Goal: Find specific page/section: Find specific page/section

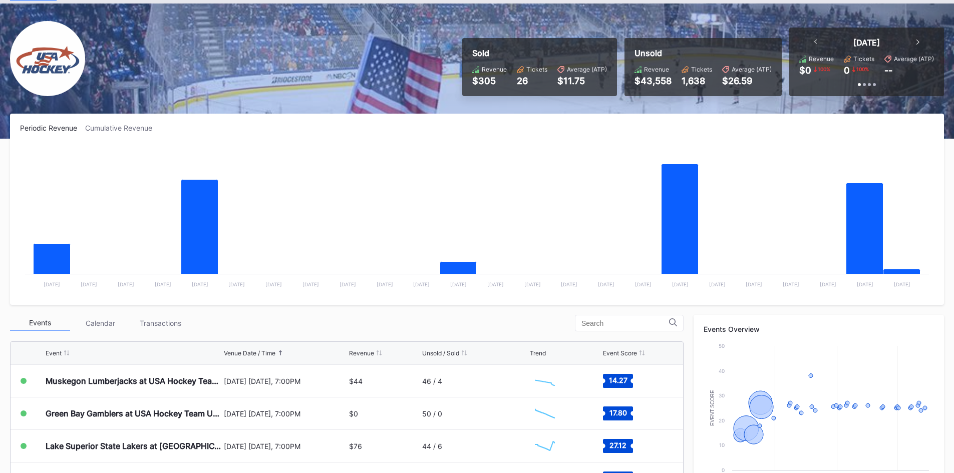
scroll to position [50, 0]
click at [917, 42] on icon at bounding box center [918, 41] width 3 height 5
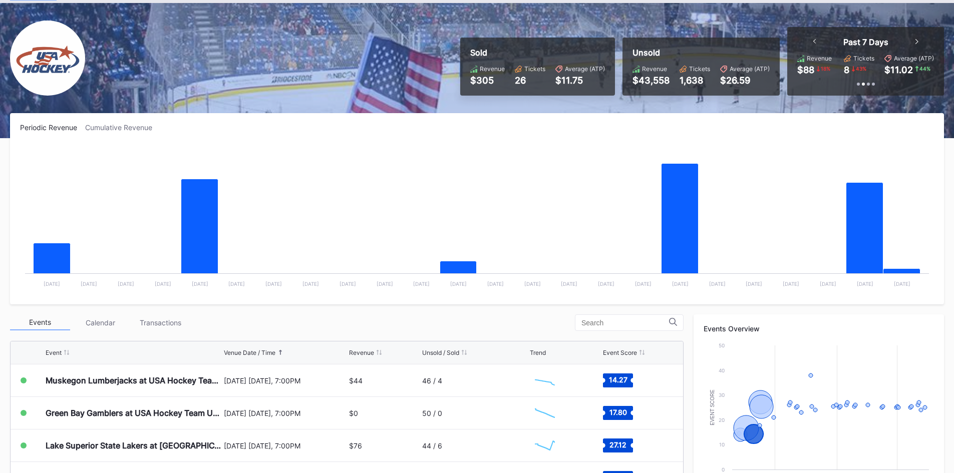
click at [814, 40] on icon at bounding box center [815, 41] width 3 height 5
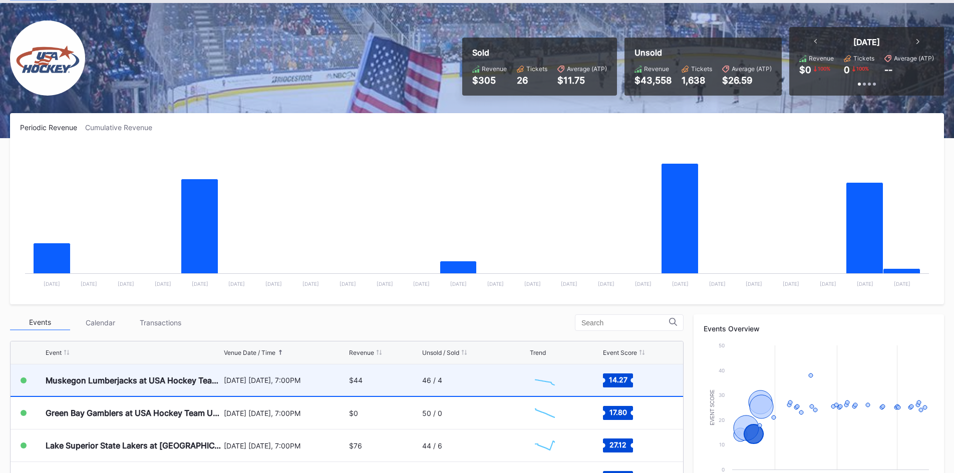
click at [396, 381] on div "$44" at bounding box center [384, 381] width 70 height 32
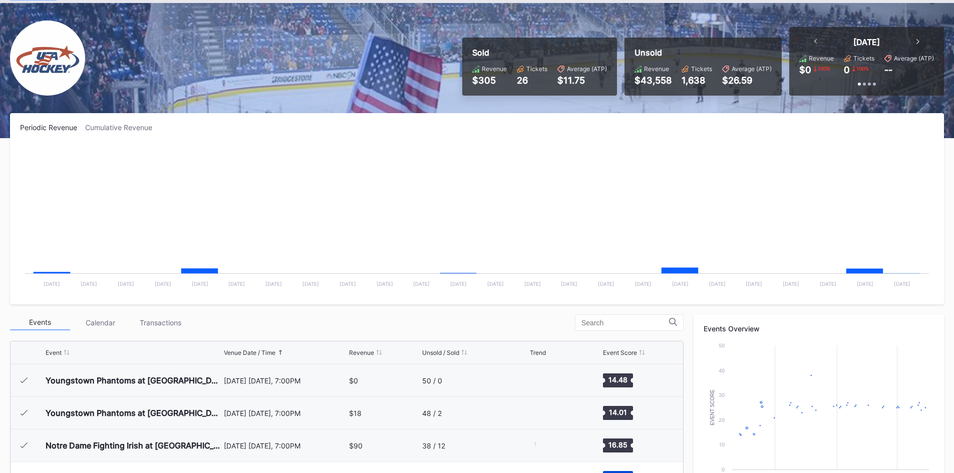
scroll to position [98, 0]
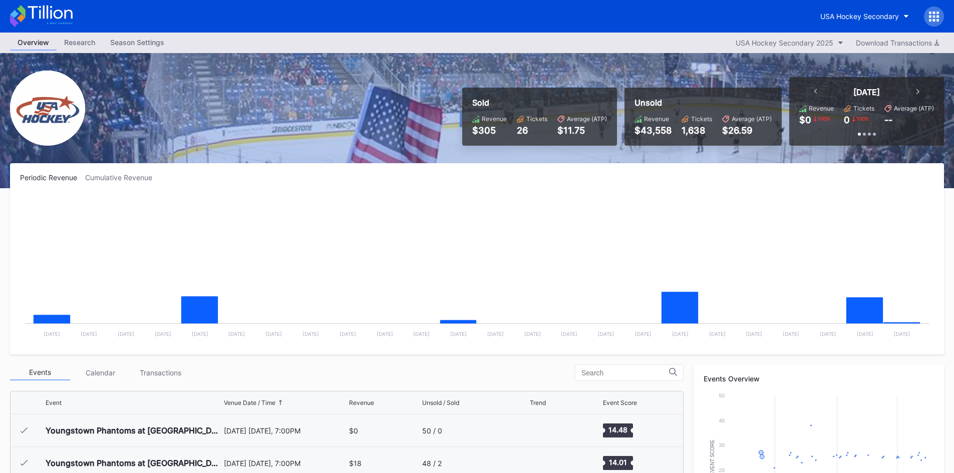
scroll to position [98, 0]
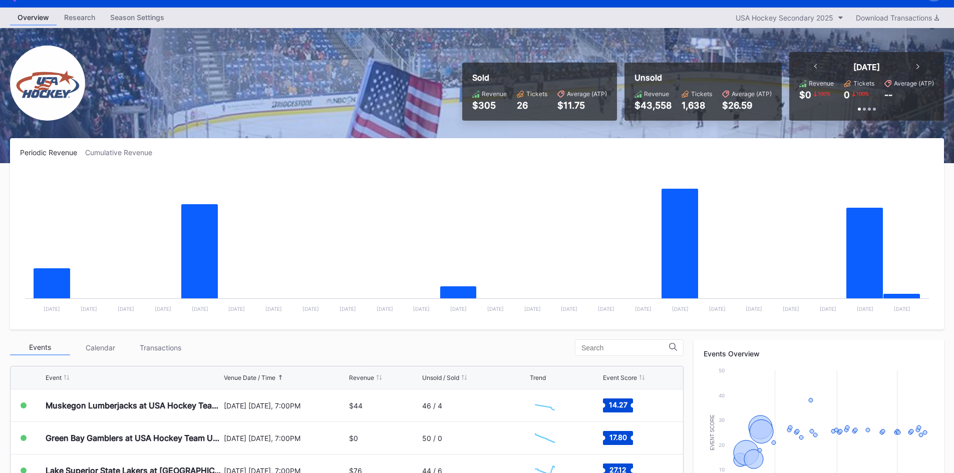
scroll to position [50, 0]
